Goal: Task Accomplishment & Management: Manage account settings

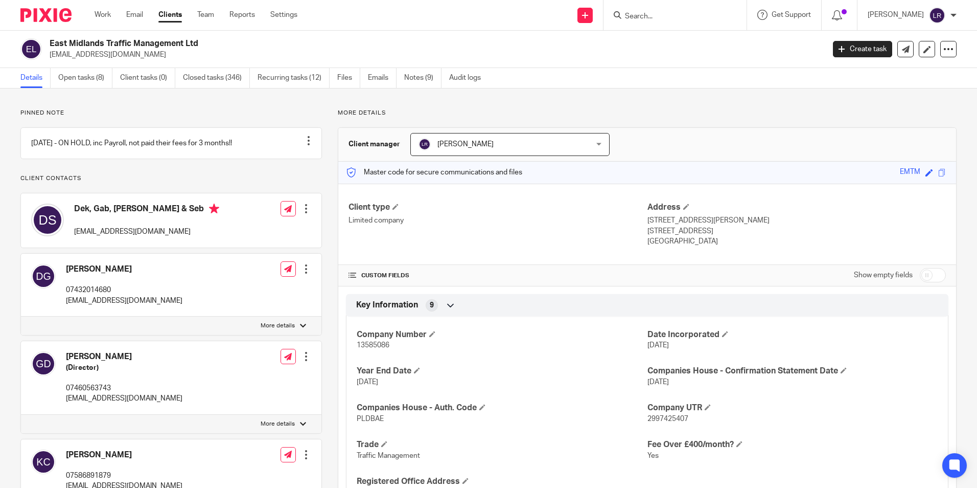
click at [698, 25] on div at bounding box center [675, 15] width 143 height 30
click at [694, 19] on input "Search" at bounding box center [670, 16] width 92 height 9
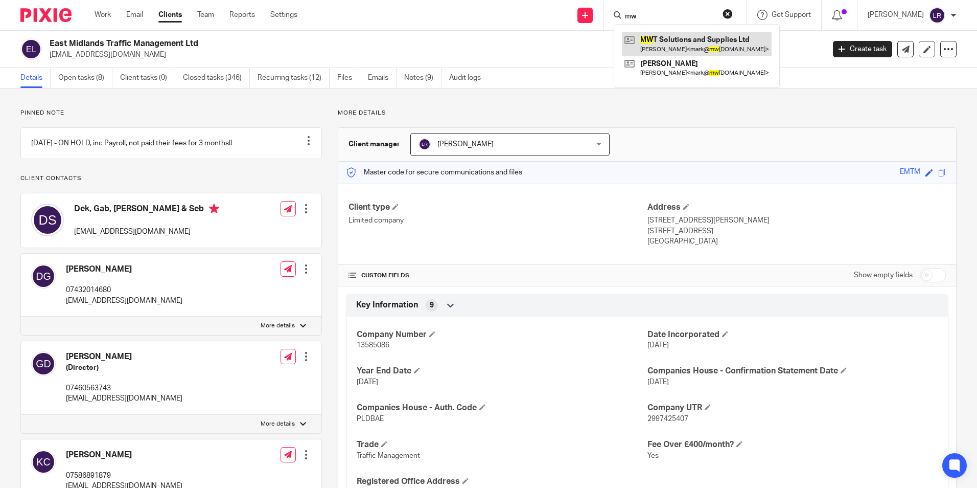
type input "mw"
click at [724, 50] on link at bounding box center [697, 44] width 150 height 24
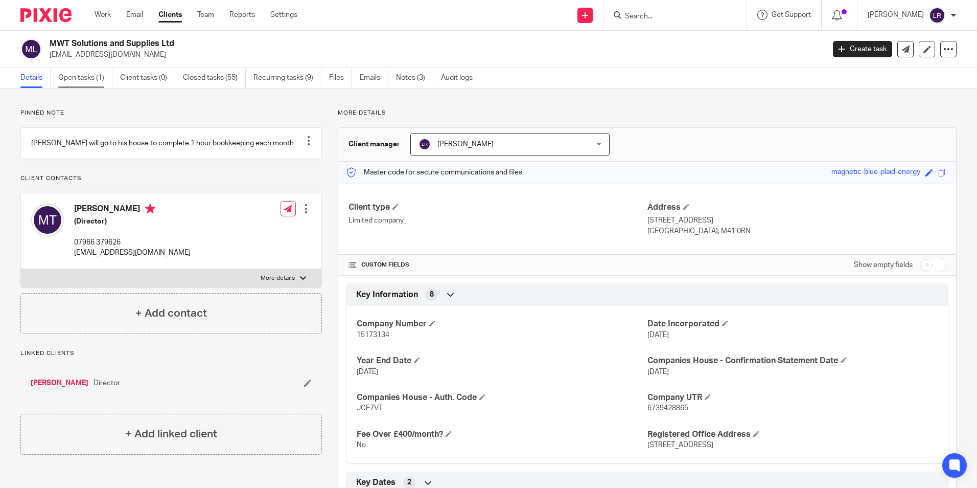
click at [95, 77] on link "Open tasks (1)" at bounding box center [85, 78] width 54 height 20
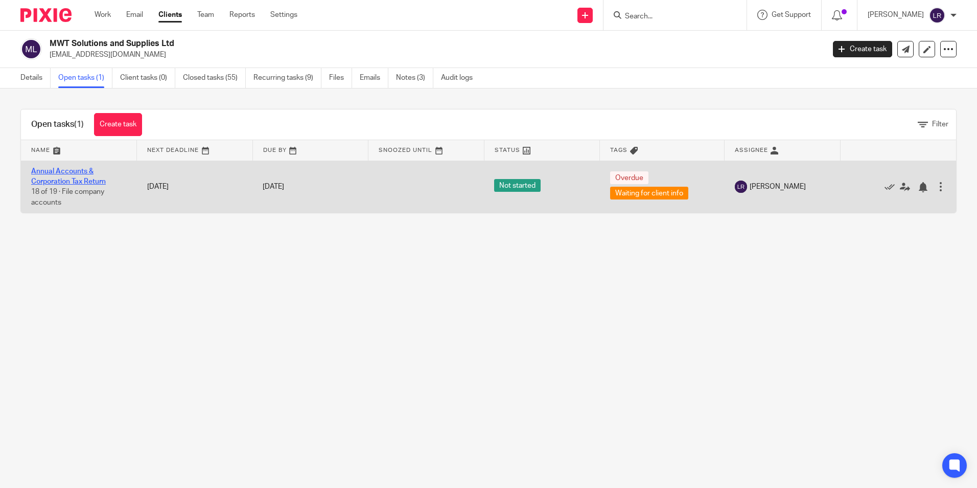
click at [71, 171] on link "Annual Accounts & Corporation Tax Return" at bounding box center [68, 176] width 75 height 17
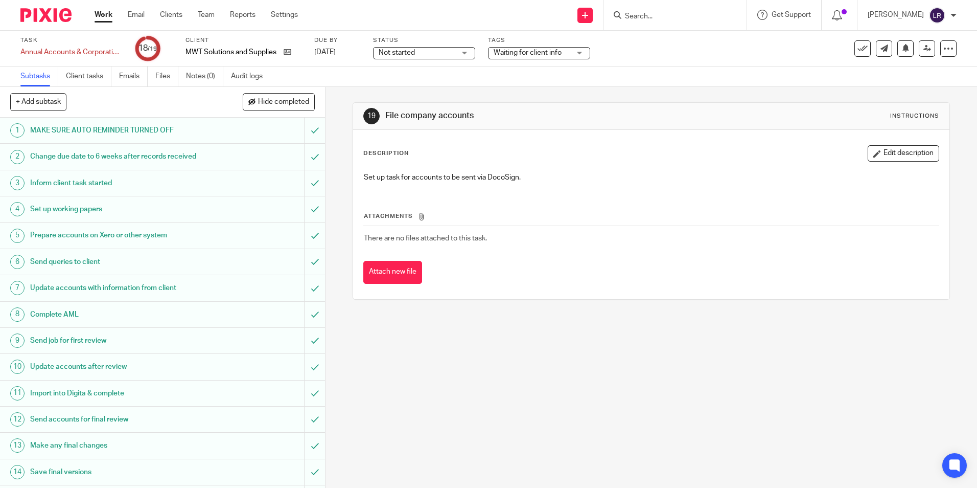
scroll to position [129, 0]
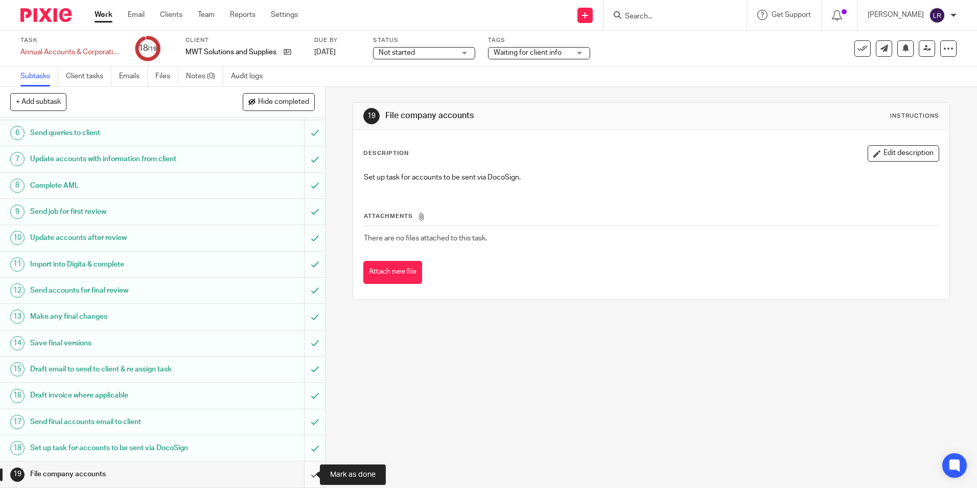
click at [302, 475] on input "submit" at bounding box center [162, 474] width 325 height 26
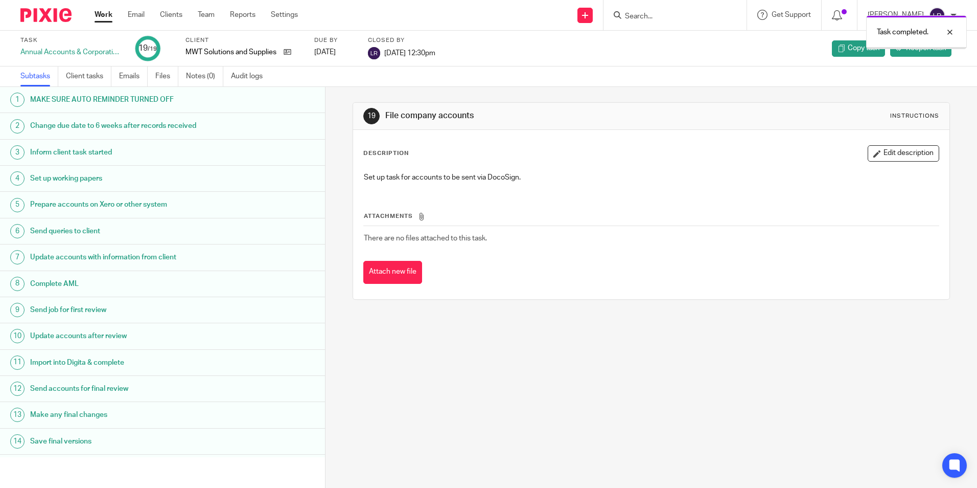
click at [104, 18] on link "Work" at bounding box center [104, 15] width 18 height 10
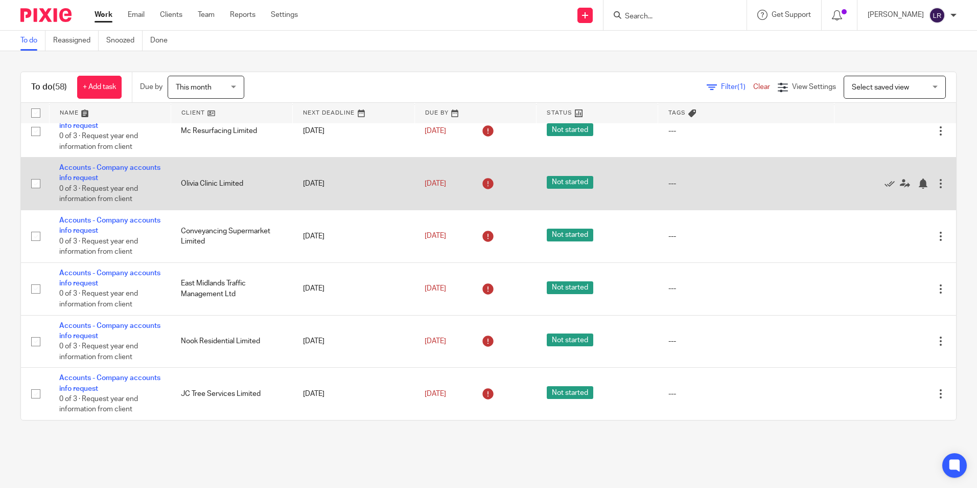
scroll to position [2673, 0]
